Goal: Find contact information: Find contact information

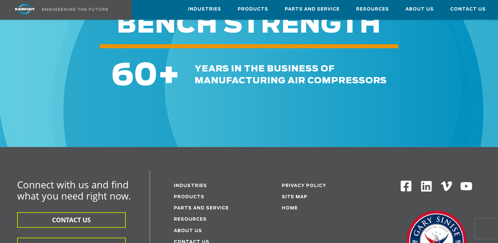
scroll to position [1086, 0]
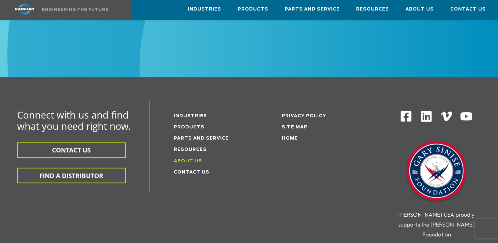
click at [185, 159] on link "About Us" at bounding box center [188, 161] width 28 height 4
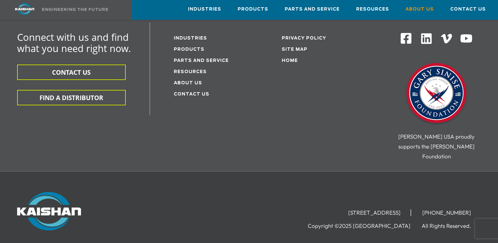
scroll to position [2304, 0]
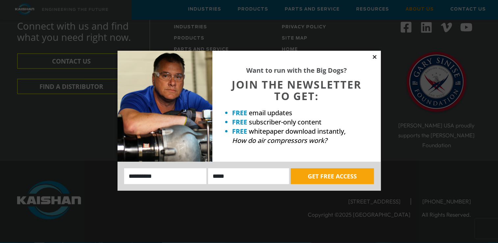
click at [374, 55] on icon at bounding box center [374, 57] width 6 height 6
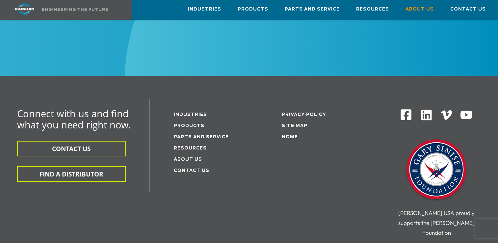
scroll to position [2205, 0]
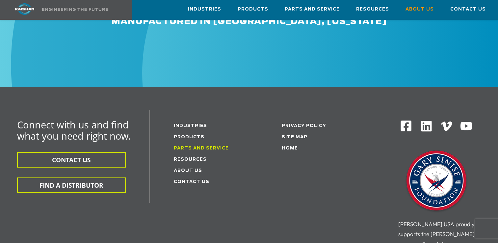
click at [212, 146] on link "Parts and service" at bounding box center [201, 148] width 55 height 4
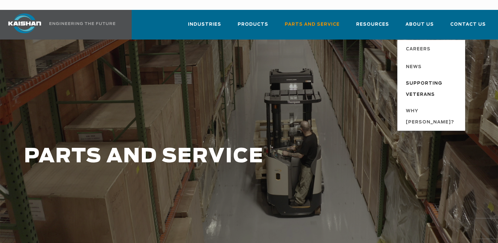
click at [426, 83] on span "Supporting Veterans" at bounding box center [432, 89] width 53 height 22
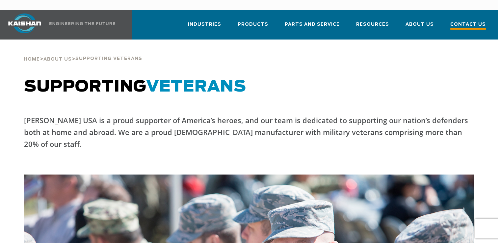
click at [470, 21] on span "Contact Us" at bounding box center [468, 25] width 36 height 9
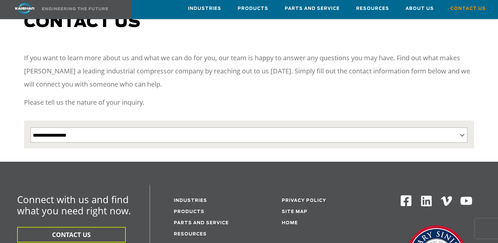
scroll to position [66, 0]
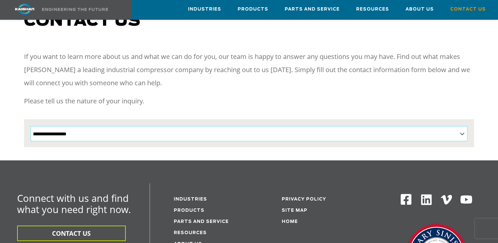
click at [308, 126] on select "**********" at bounding box center [249, 133] width 437 height 15
select select "**********"
click at [31, 126] on select "**********" at bounding box center [249, 133] width 437 height 15
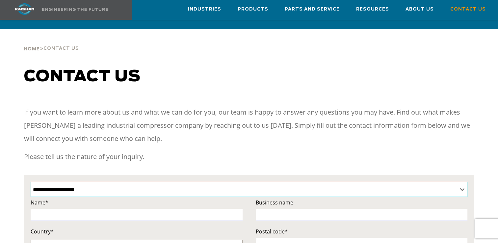
scroll to position [0, 0]
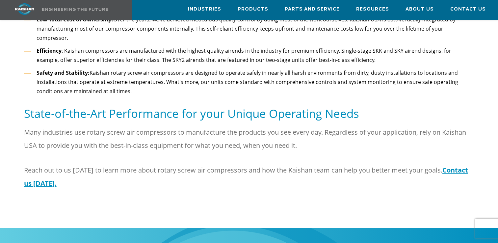
scroll to position [718, 0]
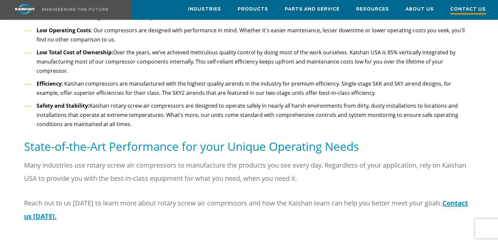
click at [470, 6] on span "Contact Us" at bounding box center [468, 10] width 36 height 9
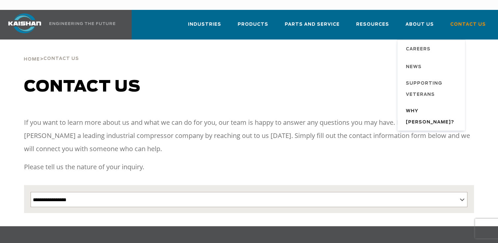
click at [428, 106] on span "Why [PERSON_NAME]?" at bounding box center [432, 117] width 53 height 22
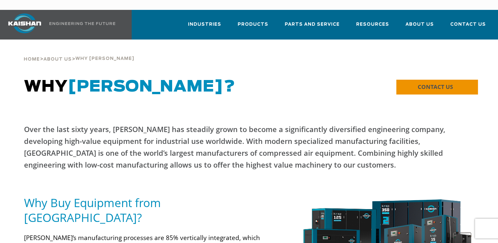
click at [413, 80] on link "CONTACT US" at bounding box center [437, 87] width 82 height 15
